Goal: Information Seeking & Learning: Learn about a topic

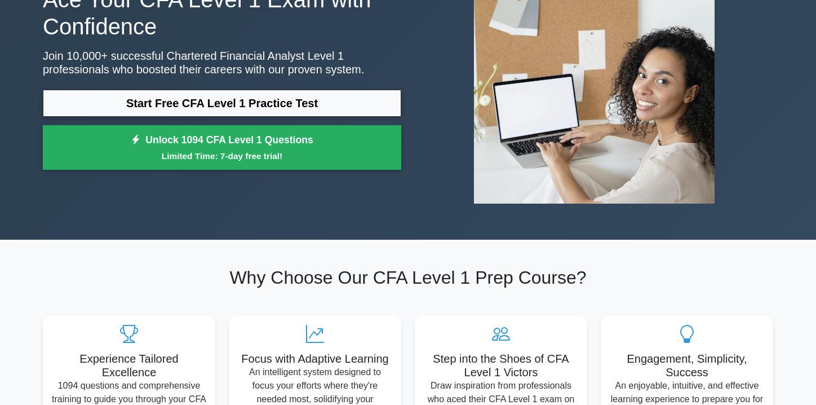
click at [282, 98] on link "Start Free CFA Level 1 Practice Test" at bounding box center [222, 103] width 359 height 27
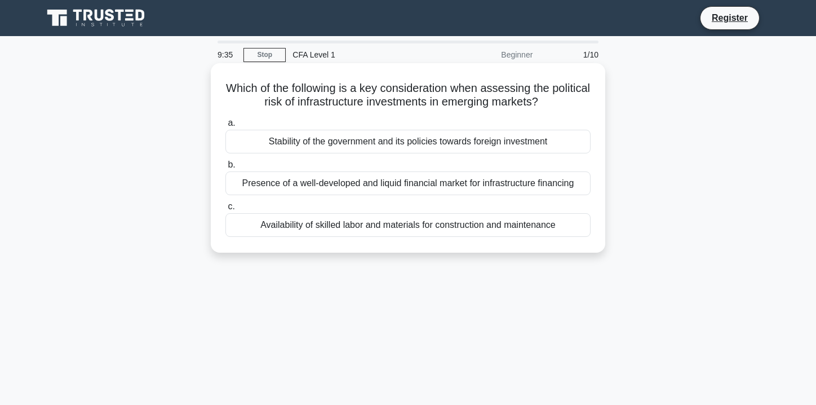
click at [521, 140] on div "Stability of the government and its policies towards foreign investment" at bounding box center [407, 142] width 365 height 24
click at [225, 127] on input "a. Stability of the government and its policies towards foreign investment" at bounding box center [225, 123] width 0 height 7
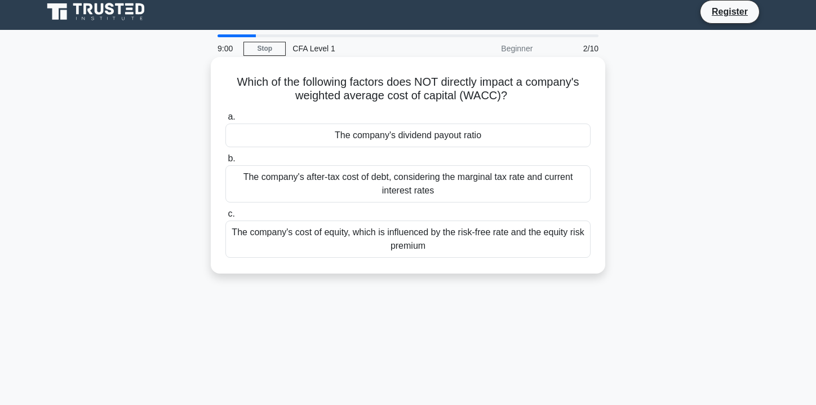
scroll to position [7, 0]
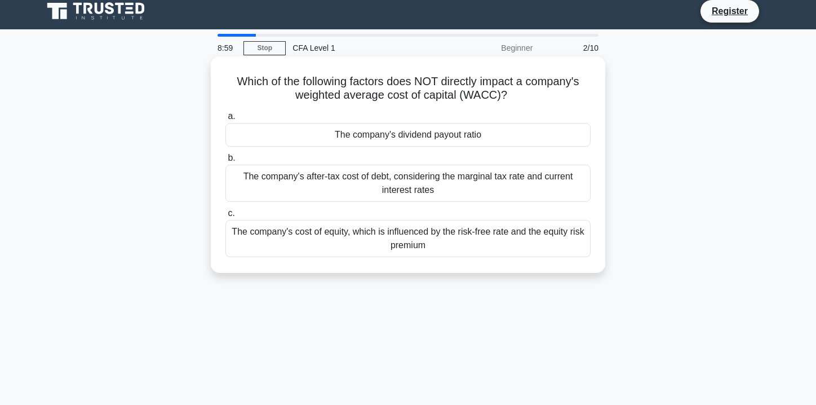
click at [478, 132] on div "The company's dividend payout ratio" at bounding box center [407, 135] width 365 height 24
click at [225, 120] on input "a. The company's dividend payout ratio" at bounding box center [225, 116] width 0 height 7
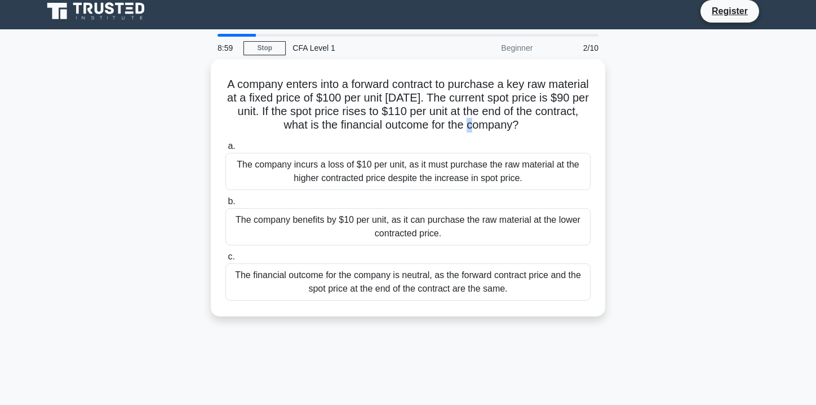
click at [478, 132] on div "A company enters into a forward contract to purchase a key raw material at a fi…" at bounding box center [408, 188] width 386 height 248
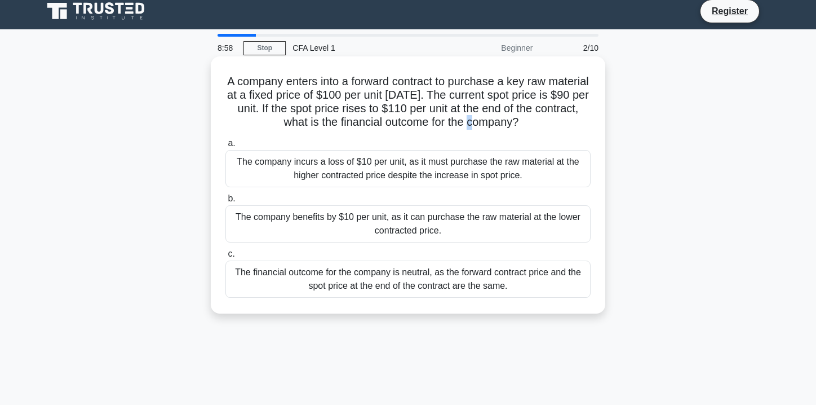
scroll to position [0, 0]
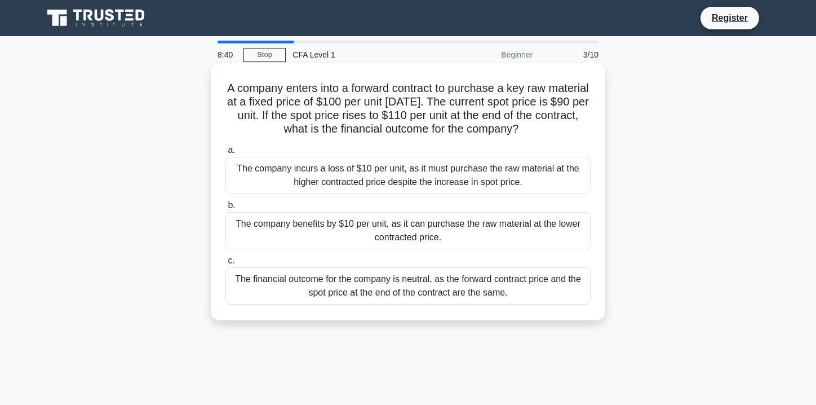
click at [473, 142] on div "a. The company incurs a loss of $10 per unit, as it must purchase the raw mater…" at bounding box center [408, 224] width 379 height 166
click at [422, 242] on div "The company benefits by $10 per unit, as it can purchase the raw material at th…" at bounding box center [407, 230] width 365 height 37
click at [225, 209] on input "b. The company benefits by $10 per unit, as it can purchase the raw material at…" at bounding box center [225, 205] width 0 height 7
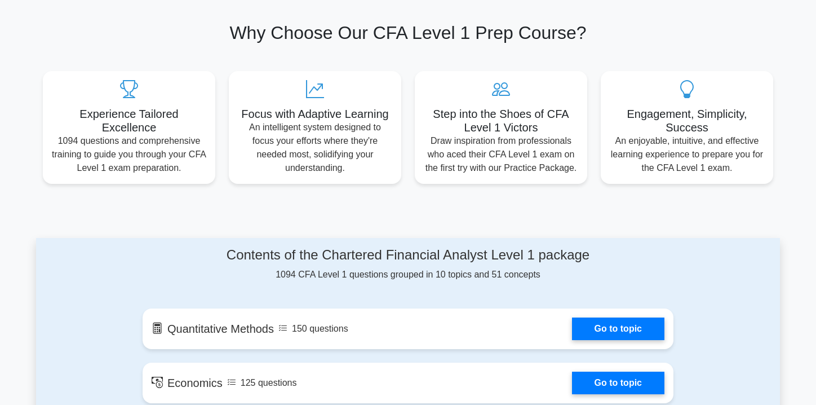
scroll to position [436, 0]
